Goal: Task Accomplishment & Management: Manage account settings

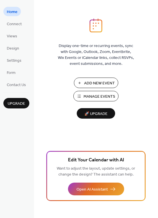
click at [95, 96] on span "Manage Events" at bounding box center [100, 97] width 32 height 6
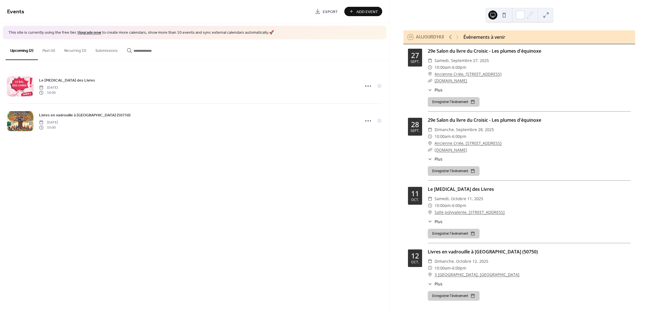
click at [491, 57] on div "​ [DATE]" at bounding box center [529, 60] width 203 height 7
click at [66, 49] on button "Recurring (3)" at bounding box center [75, 49] width 31 height 20
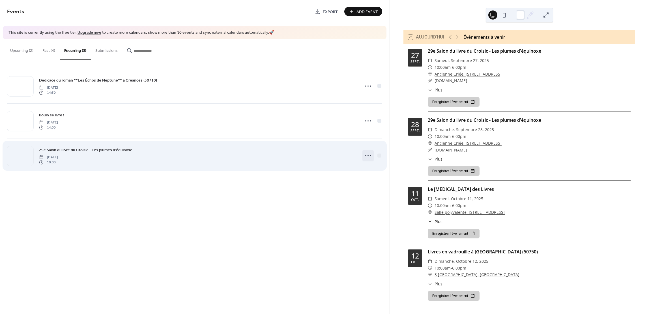
click at [369, 156] on icon at bounding box center [368, 155] width 9 height 9
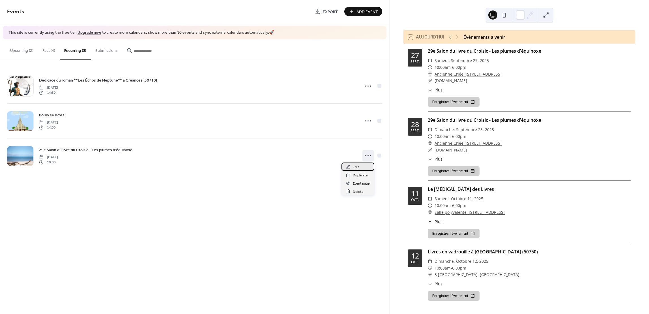
click at [363, 168] on div "Edit" at bounding box center [358, 166] width 33 height 8
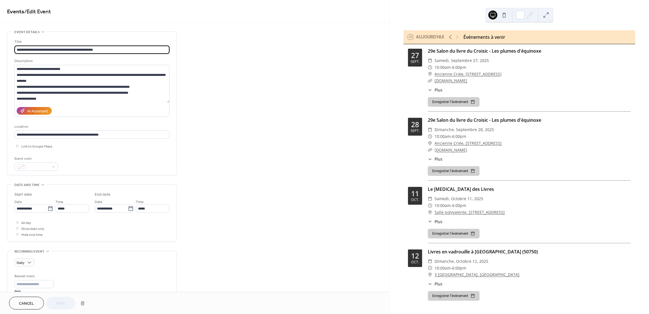
type input "**********"
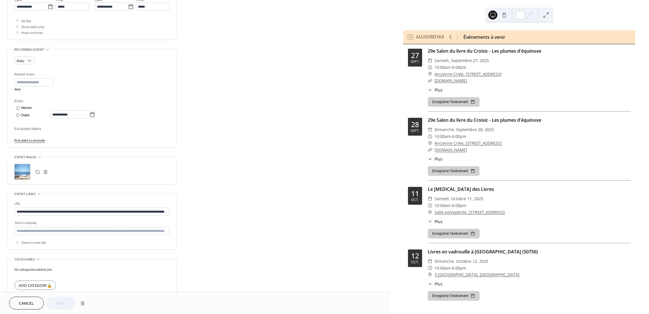
scroll to position [233, 0]
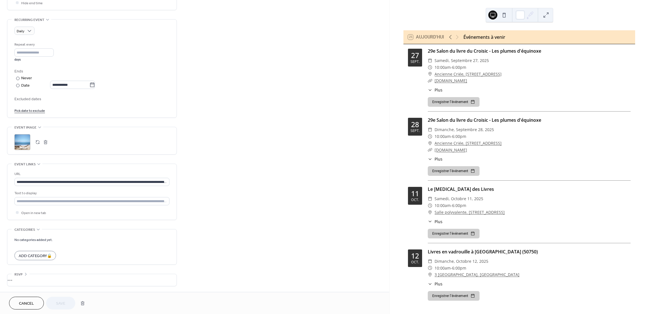
click at [38, 141] on button "button" at bounding box center [38, 142] width 8 height 8
click at [60, 301] on span "Save" at bounding box center [60, 304] width 9 height 6
